Goal: Navigation & Orientation: Find specific page/section

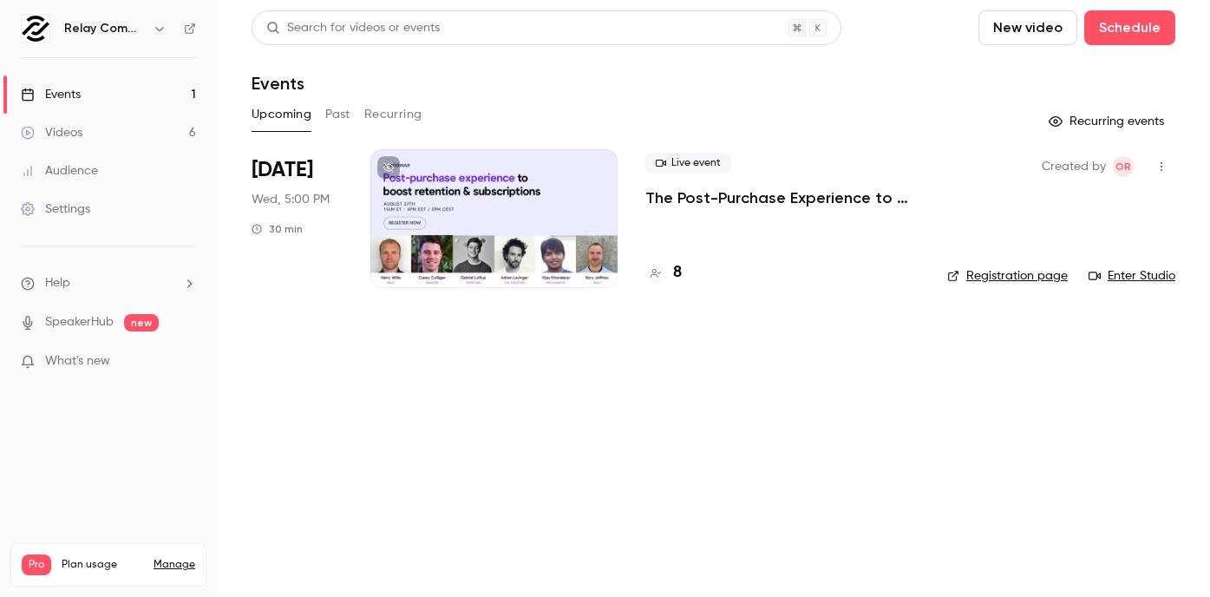
click at [104, 131] on link "Videos 6" at bounding box center [108, 133] width 217 height 38
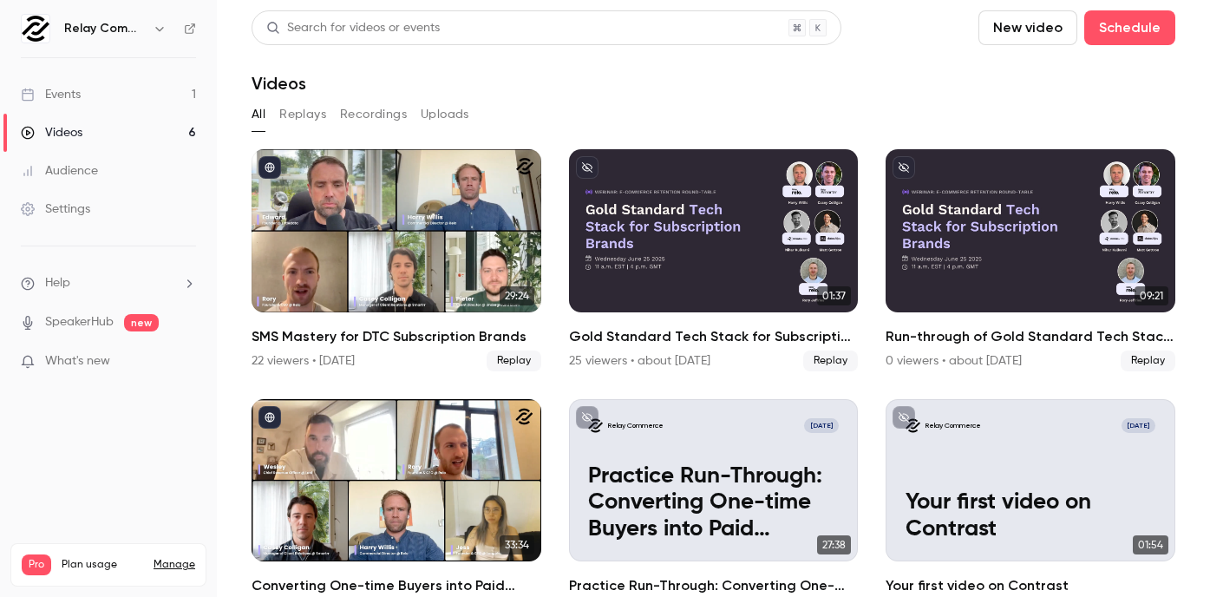
click at [102, 176] on link "Audience" at bounding box center [108, 171] width 217 height 38
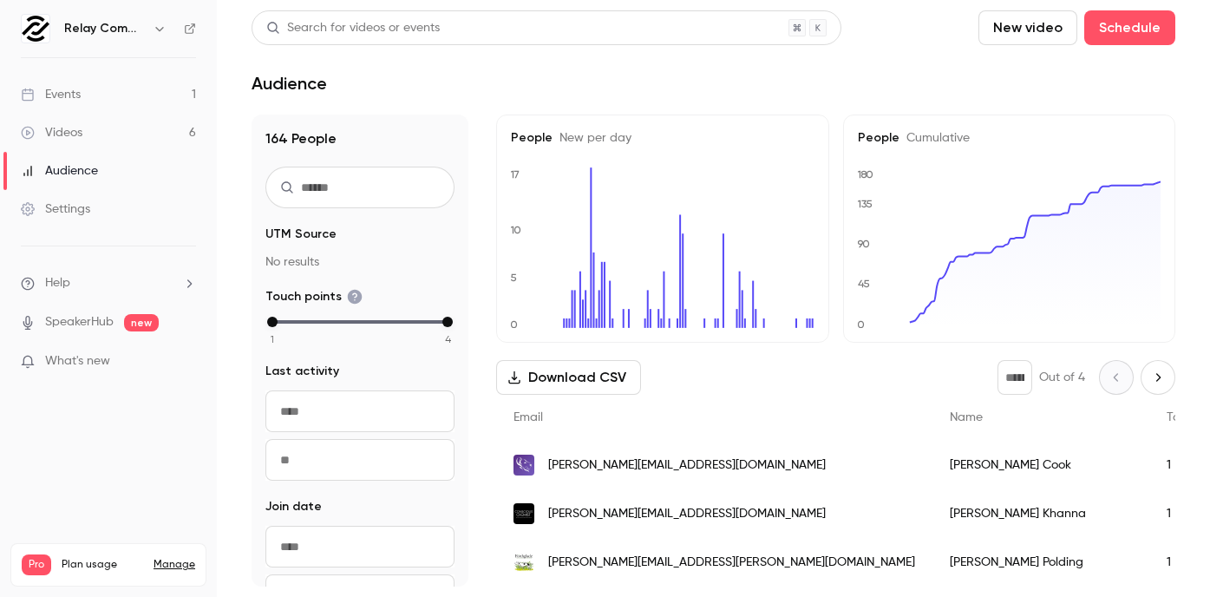
click at [181, 106] on link "Events 1" at bounding box center [108, 94] width 217 height 38
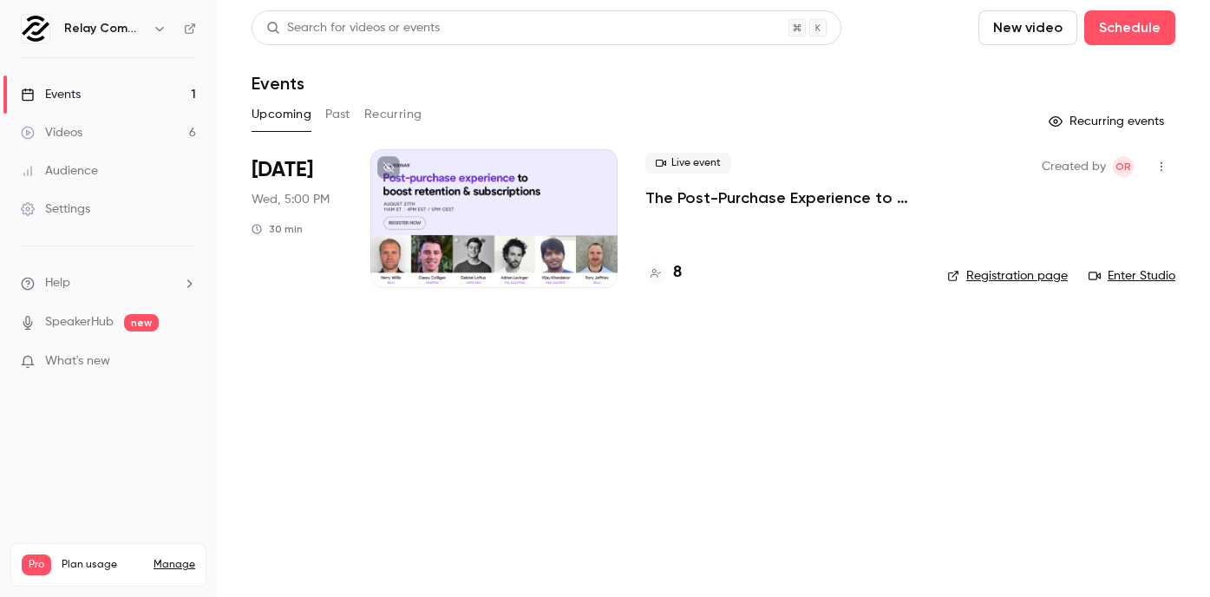
click at [344, 122] on button "Past" at bounding box center [337, 115] width 25 height 28
